Goal: Navigation & Orientation: Find specific page/section

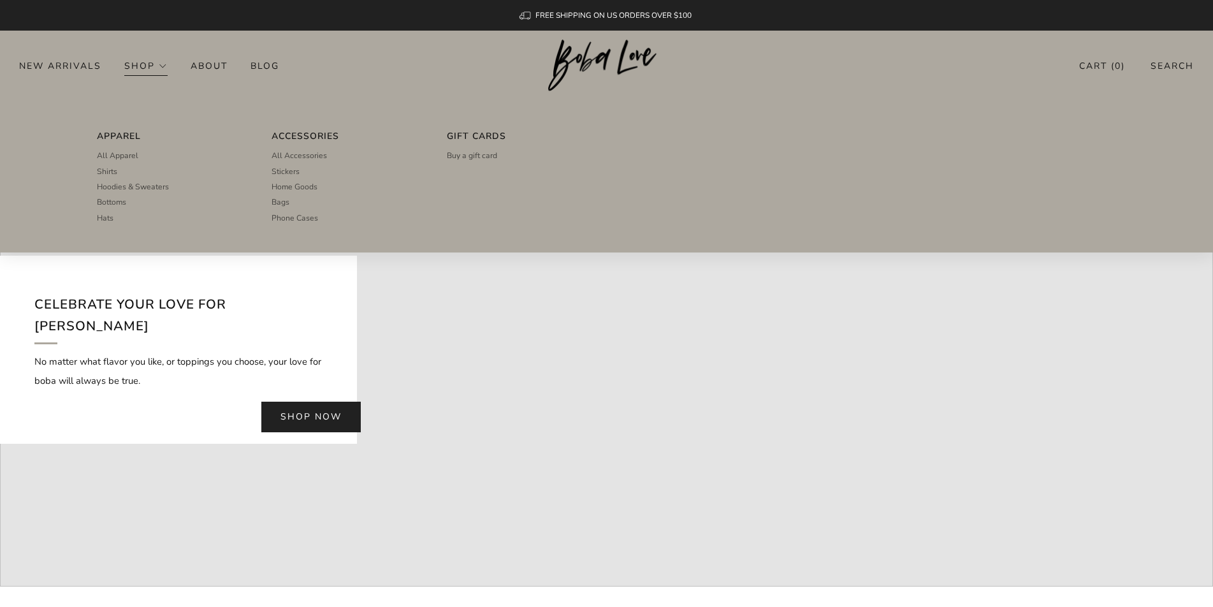
click at [140, 66] on link "Shop" at bounding box center [145, 65] width 43 height 20
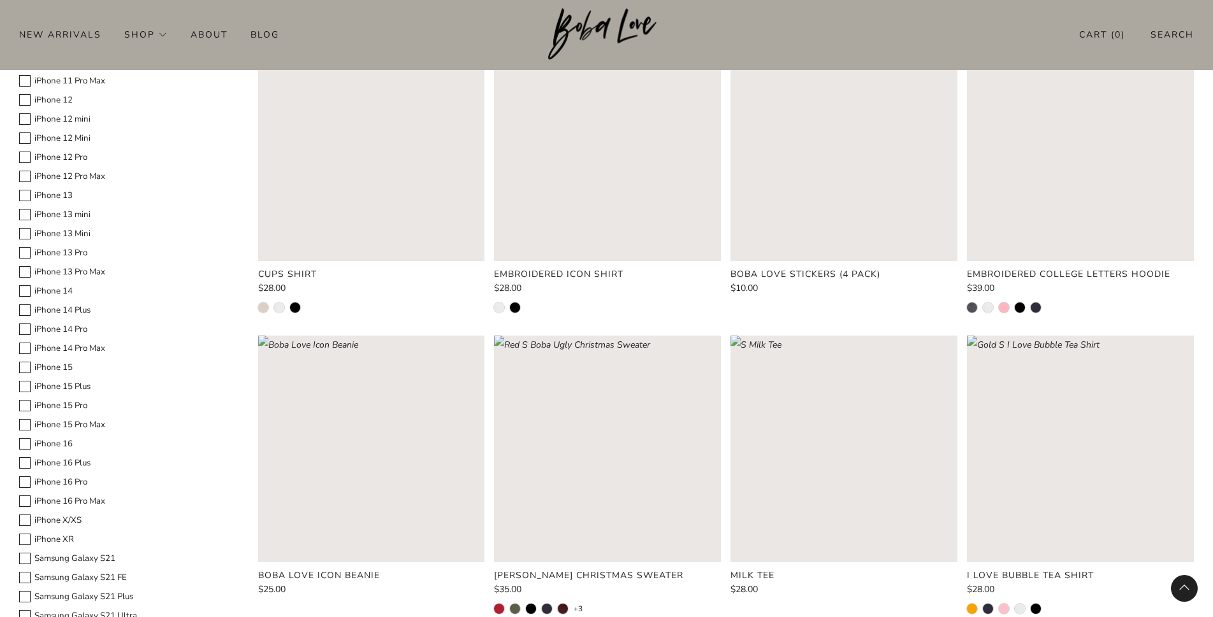
scroll to position [814, 0]
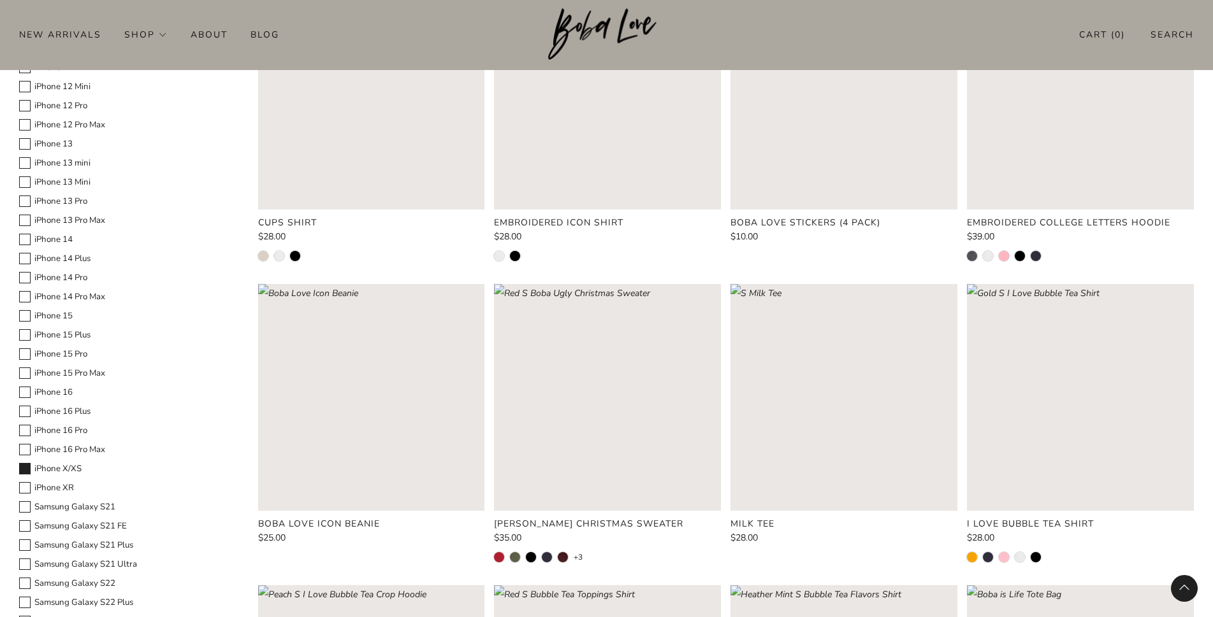
click at [66, 468] on label "iPhone X/XS" at bounding box center [129, 469] width 220 height 15
click at [19, 462] on Model-25 "iPhone X/XS" at bounding box center [18, 461] width 1 height 1
checkbox Model-25 "true"
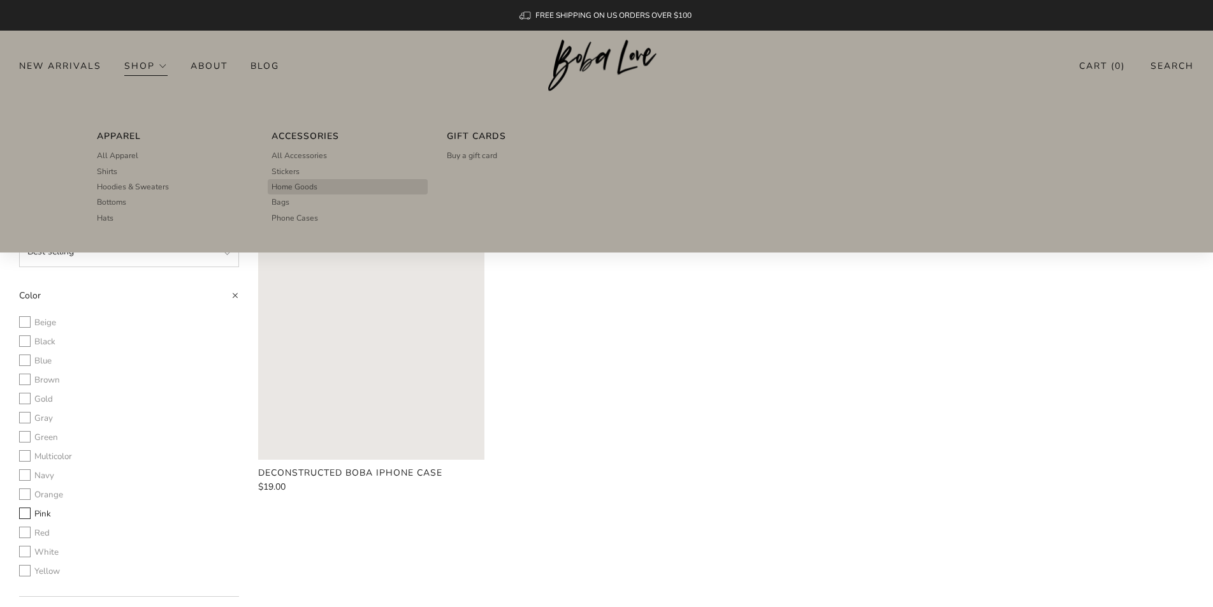
click at [293, 184] on span "Home Goods" at bounding box center [294, 186] width 46 height 11
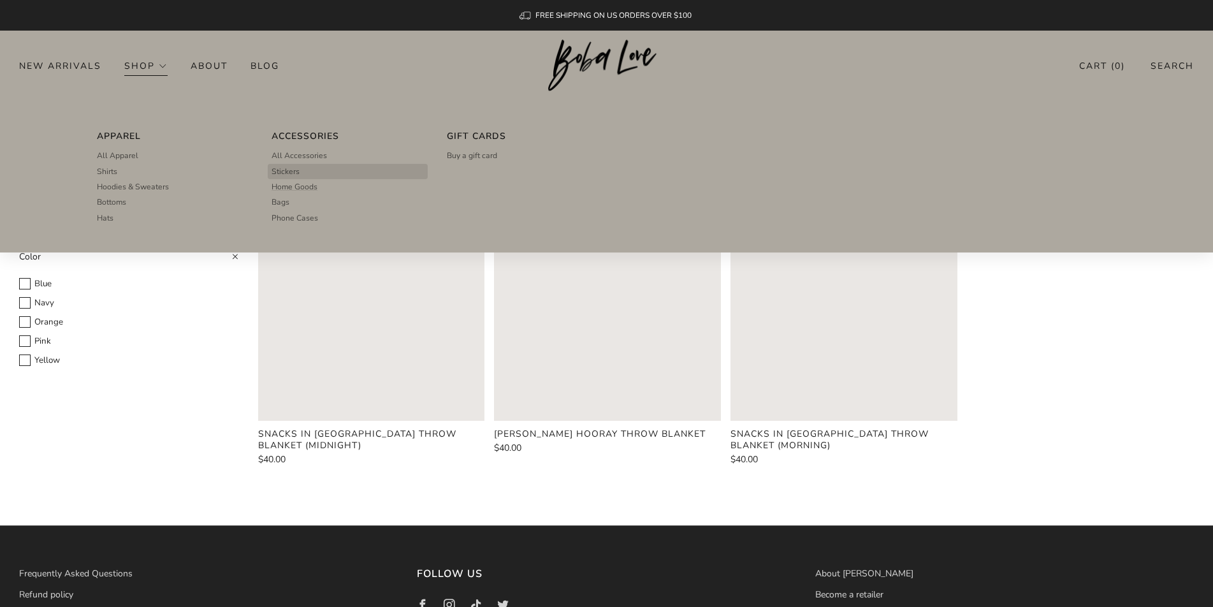
click at [299, 173] on span "Stickers" at bounding box center [285, 171] width 28 height 11
click at [125, 158] on span "All Apparel" at bounding box center [117, 155] width 41 height 11
